Goal: Task Accomplishment & Management: Manage account settings

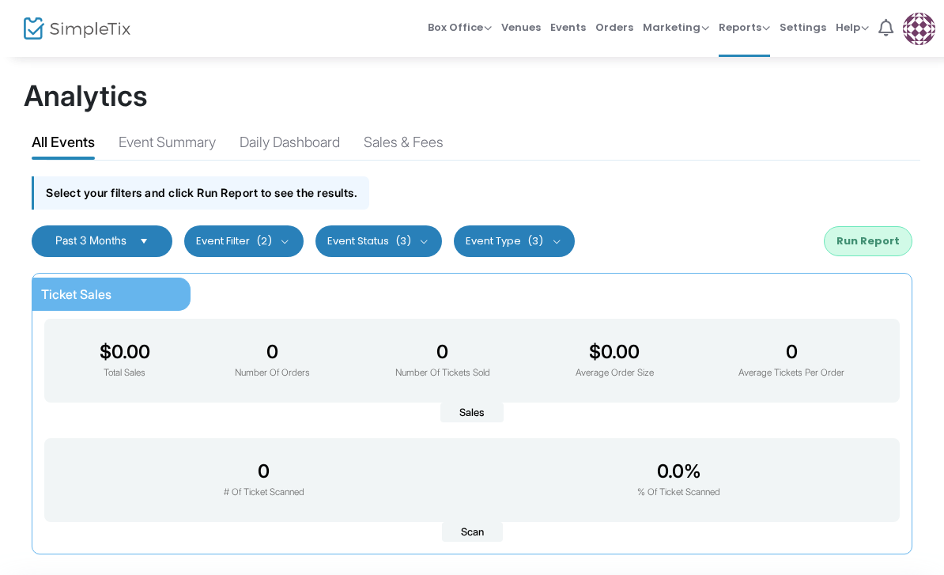
scroll to position [56, 0]
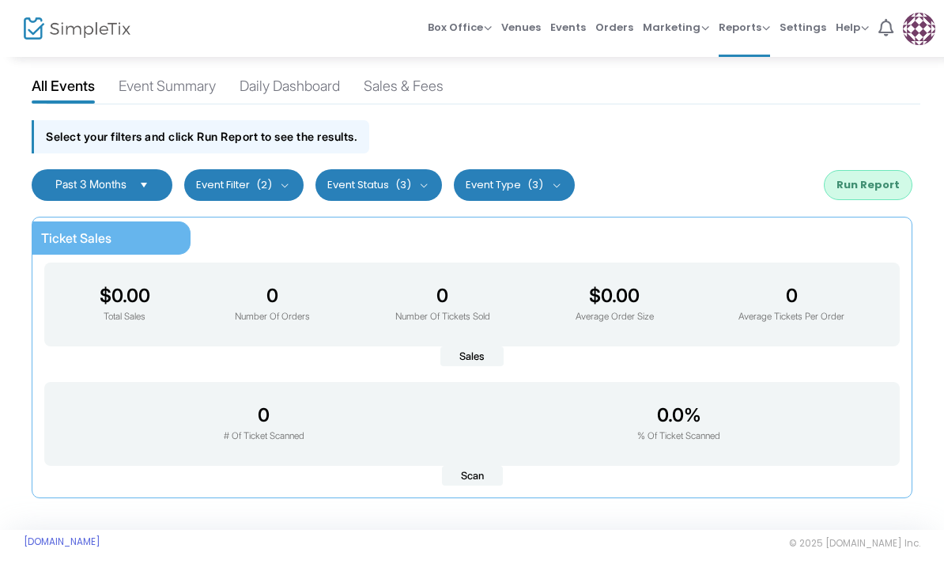
click at [923, 35] on img at bounding box center [919, 29] width 32 height 32
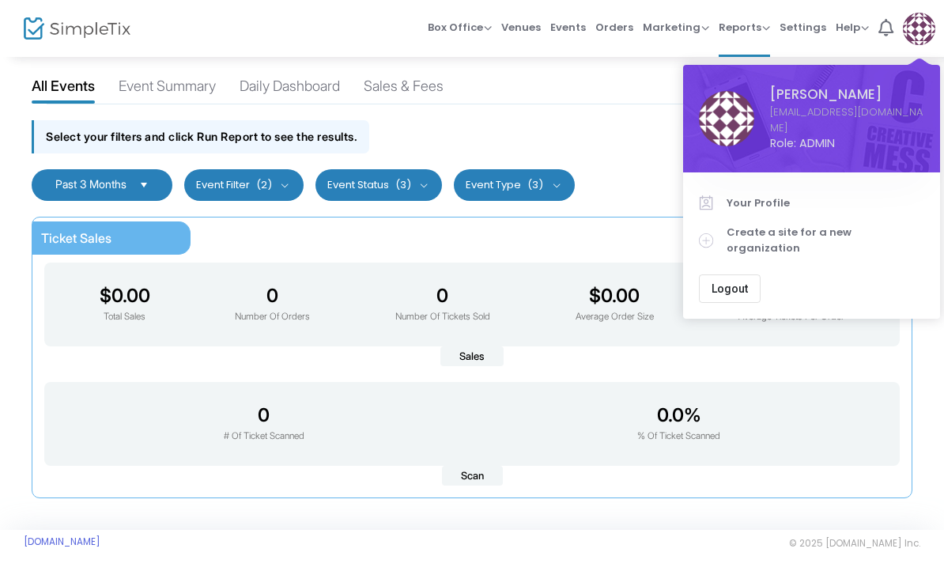
click at [748, 285] on button "Logout" at bounding box center [730, 288] width 62 height 28
